Goal: Register for event/course

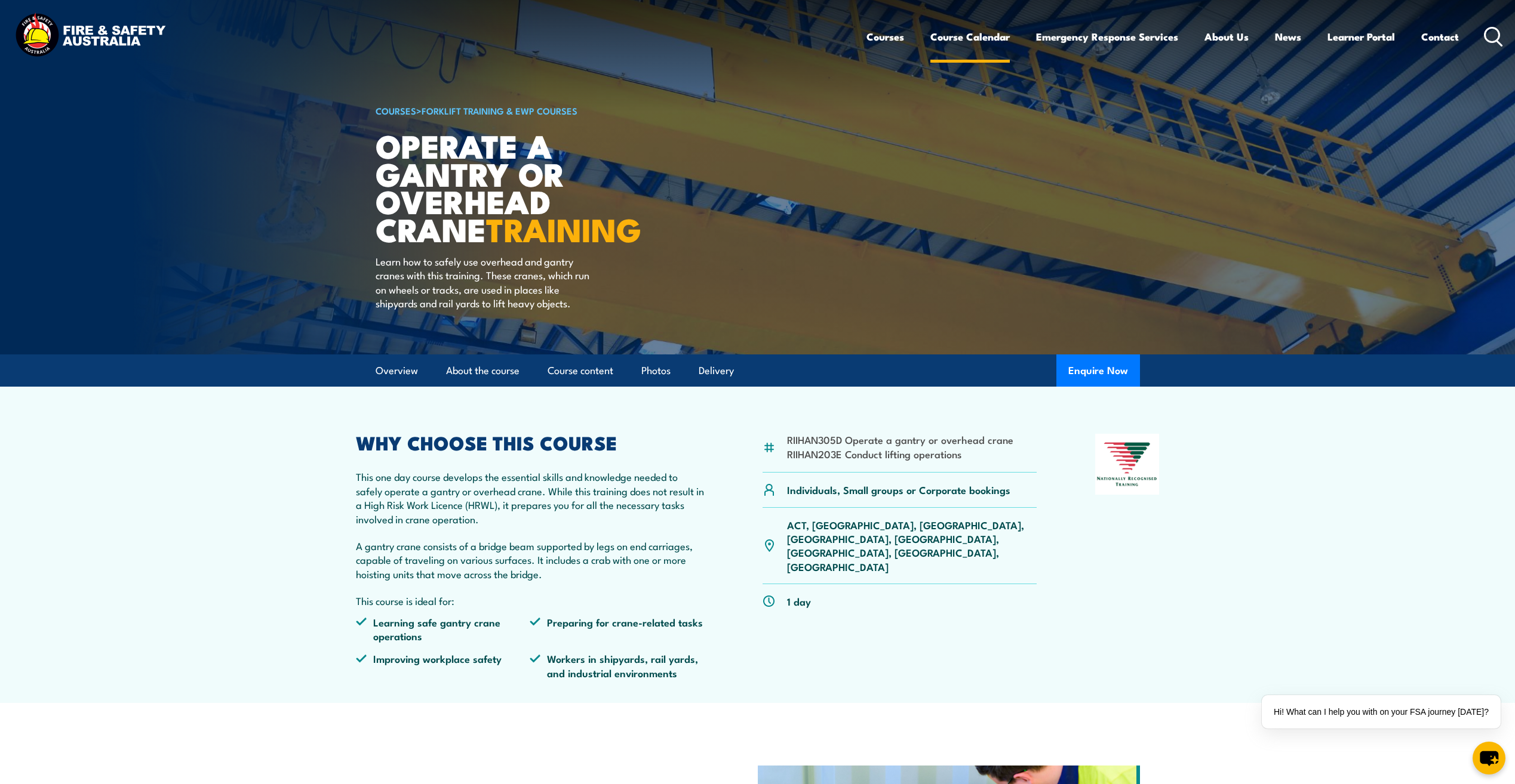
click at [956, 39] on link "Course Calendar" at bounding box center [969, 36] width 79 height 31
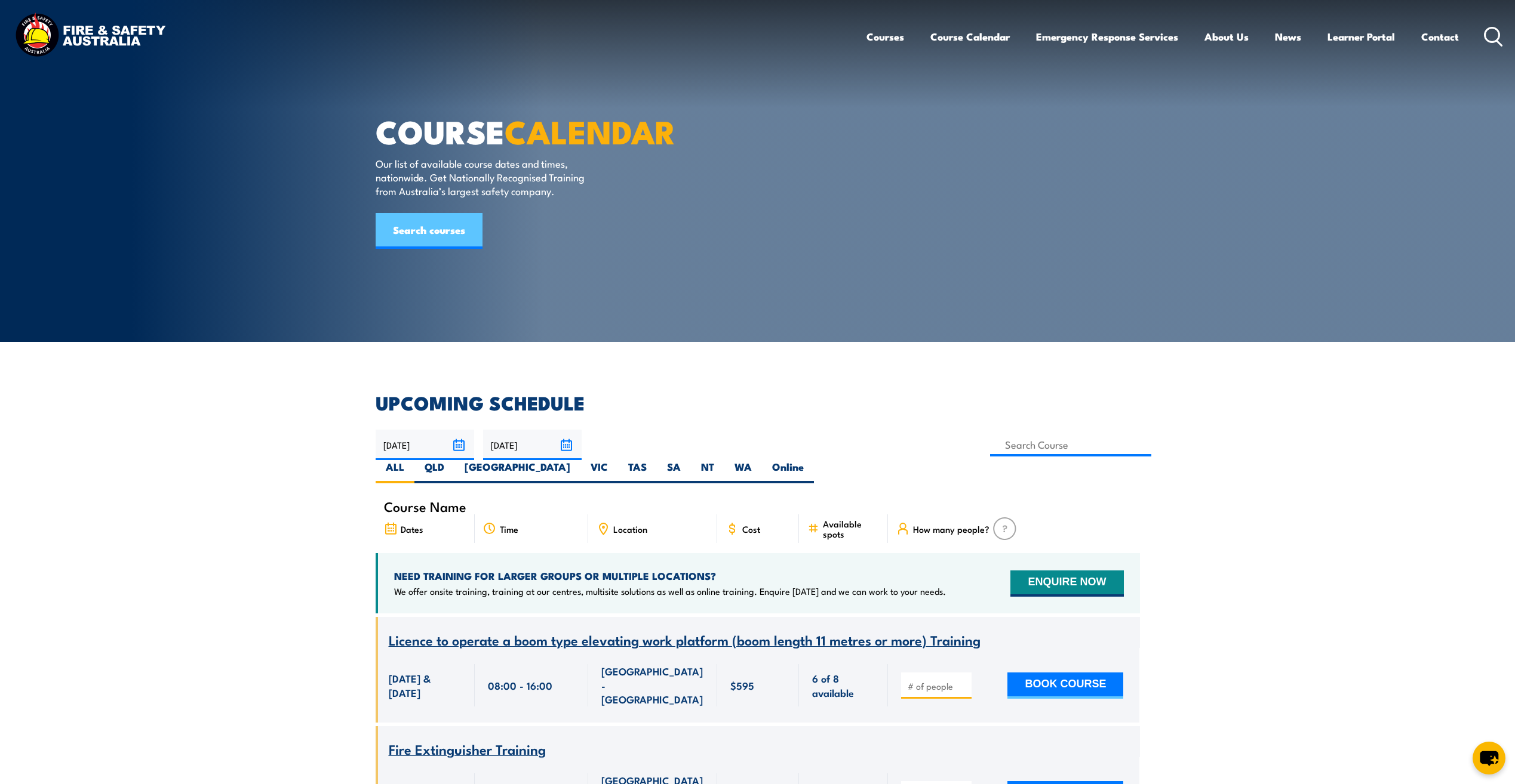
click at [408, 249] on link "Search courses" at bounding box center [429, 231] width 107 height 36
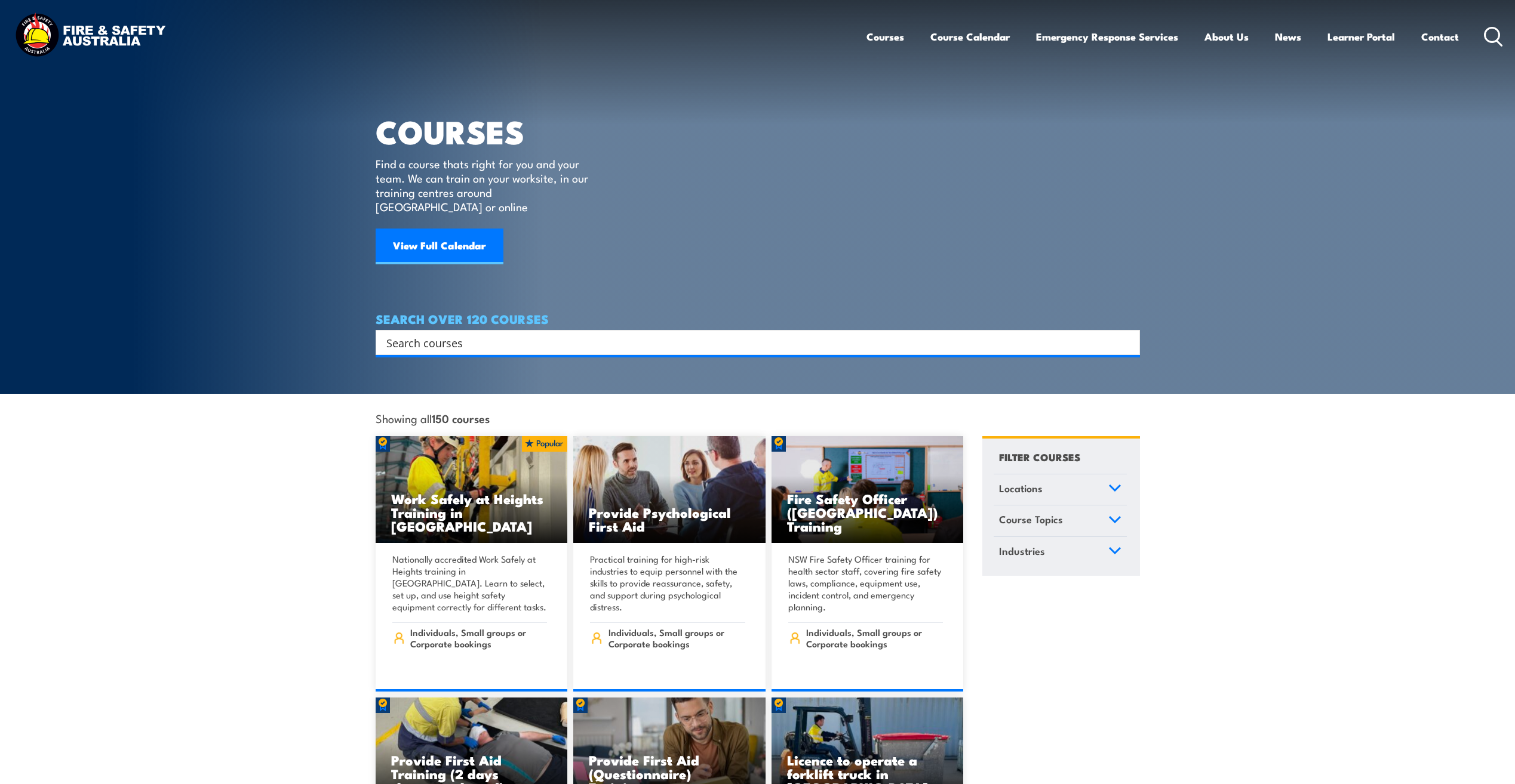
drag, startPoint x: 404, startPoint y: 324, endPoint x: 412, endPoint y: 320, distance: 8.9
click at [404, 333] on input "Search input" at bounding box center [749, 342] width 727 height 18
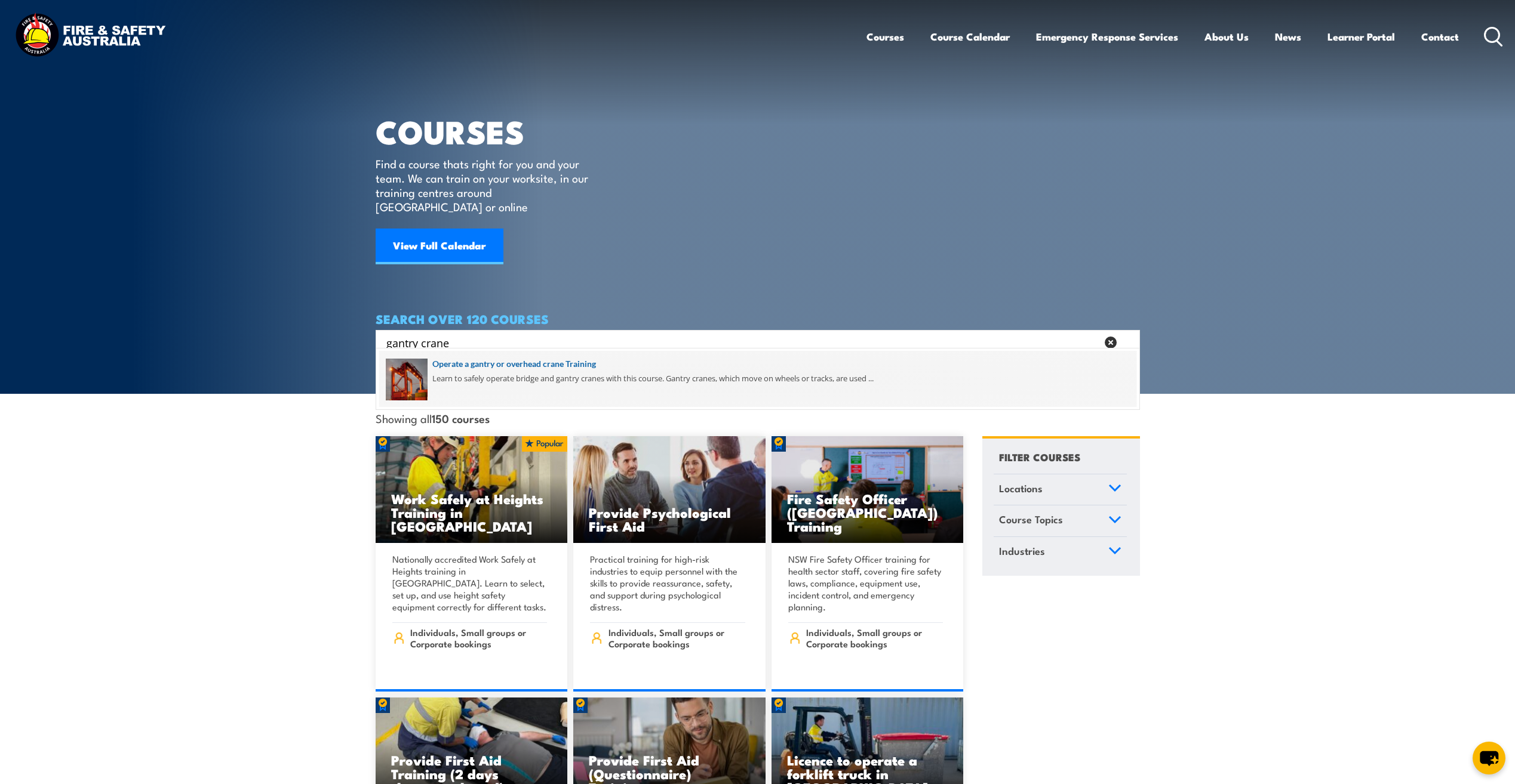
type input "gantry crane"
click at [412, 381] on span at bounding box center [758, 378] width 757 height 56
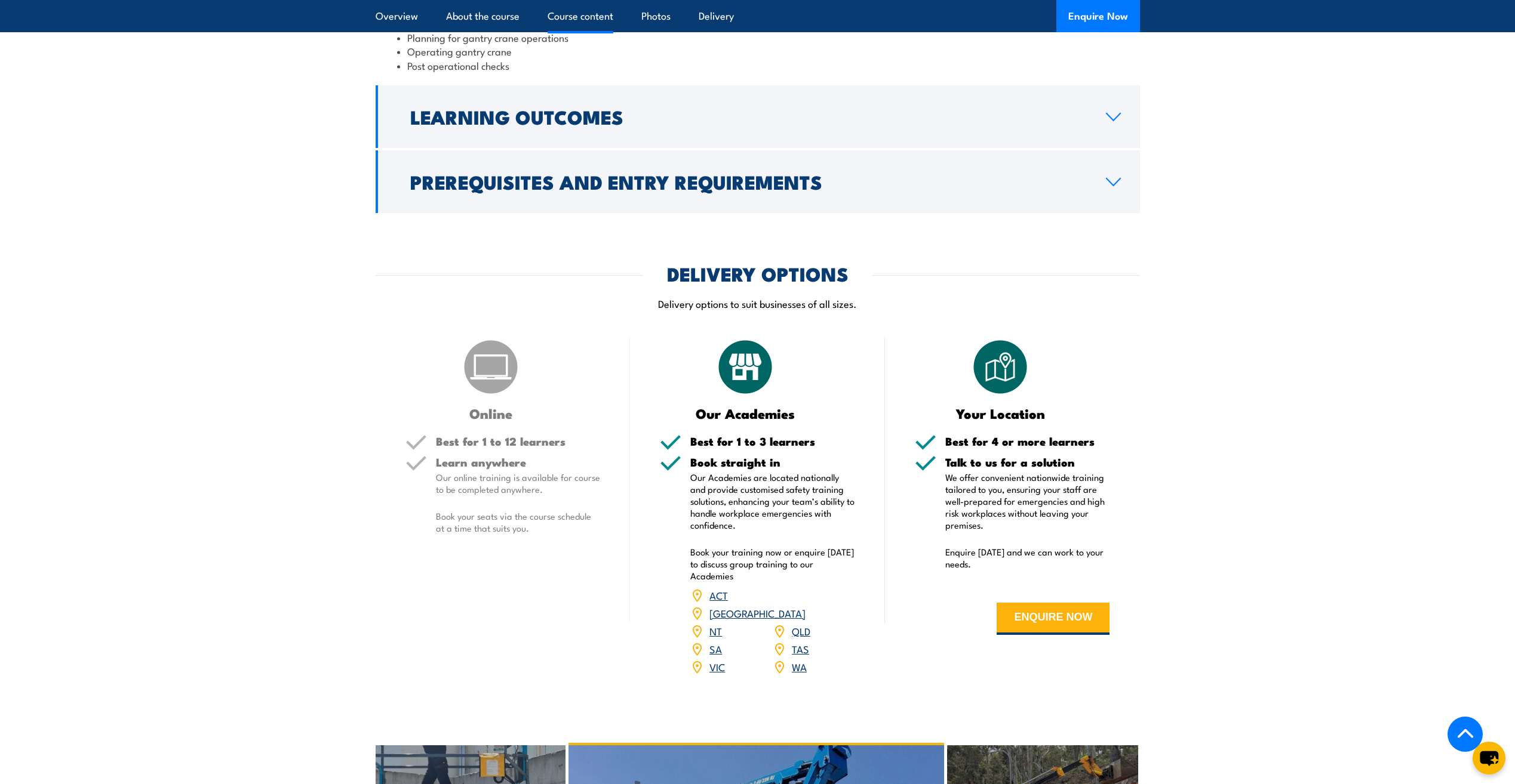
scroll to position [1096, 0]
click at [715, 624] on link "NT" at bounding box center [715, 631] width 12 height 14
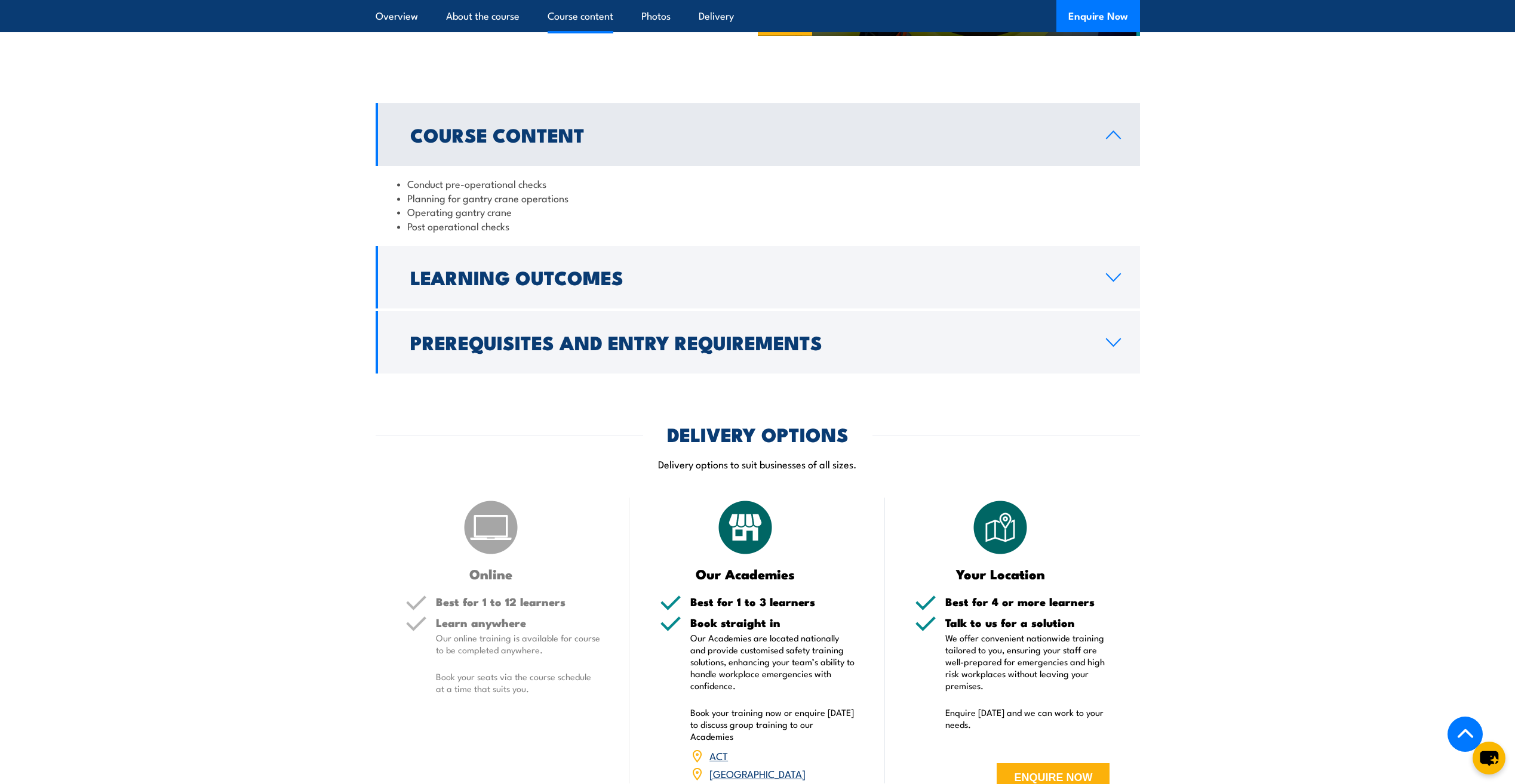
scroll to position [737, 0]
